Goal: Transaction & Acquisition: Purchase product/service

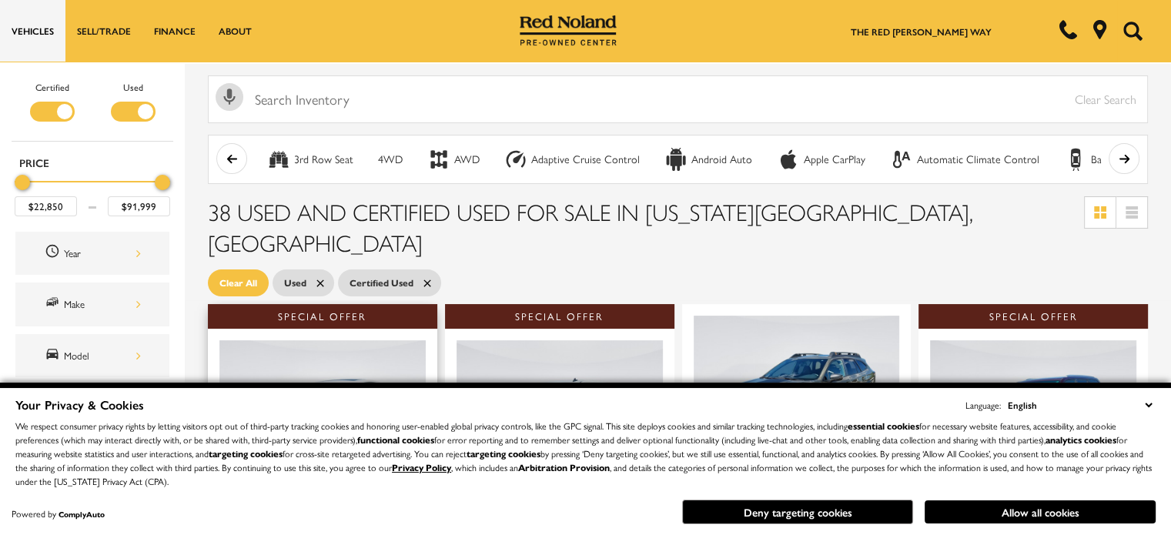
scroll to position [385, 0]
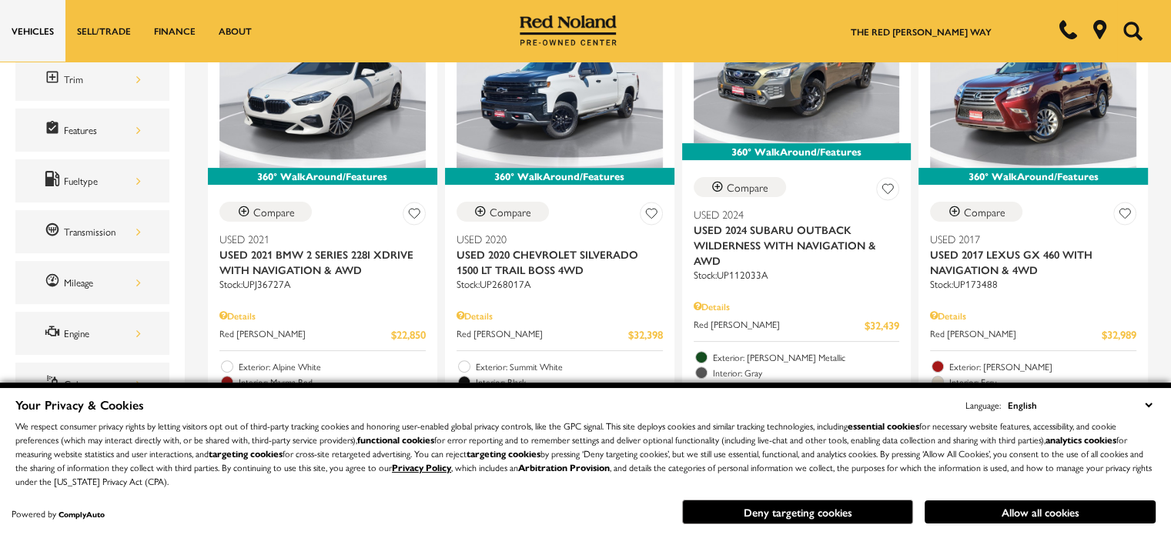
click at [1081, 533] on div "Your Privacy & Cookies Language: English Spanish / Español English / [GEOGRAPHI…" at bounding box center [585, 459] width 1171 height 152
click at [1065, 507] on button "Allow all cookies" at bounding box center [1039, 511] width 231 height 23
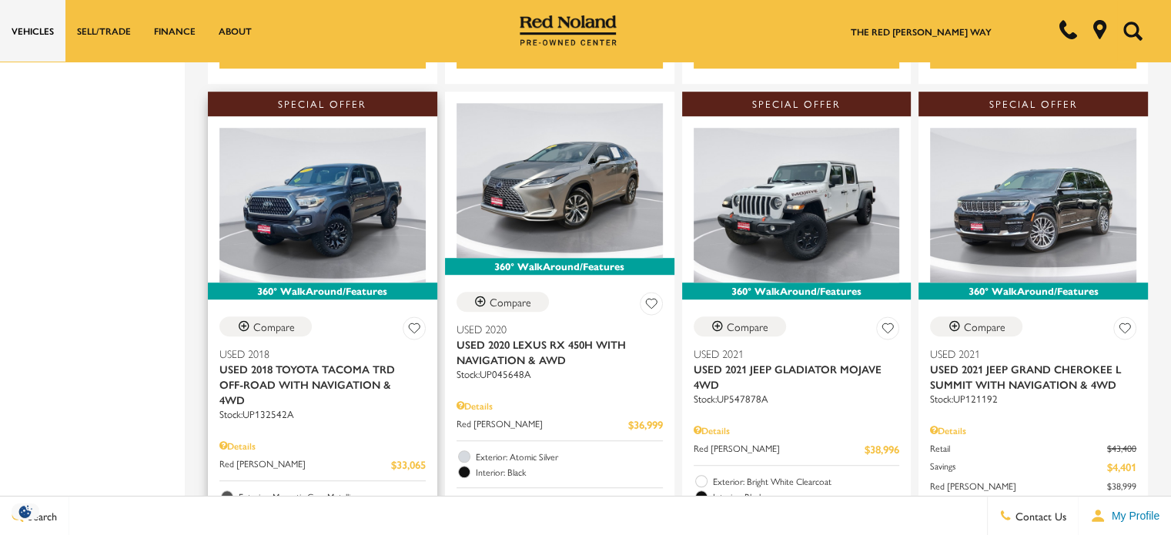
scroll to position [1001, 0]
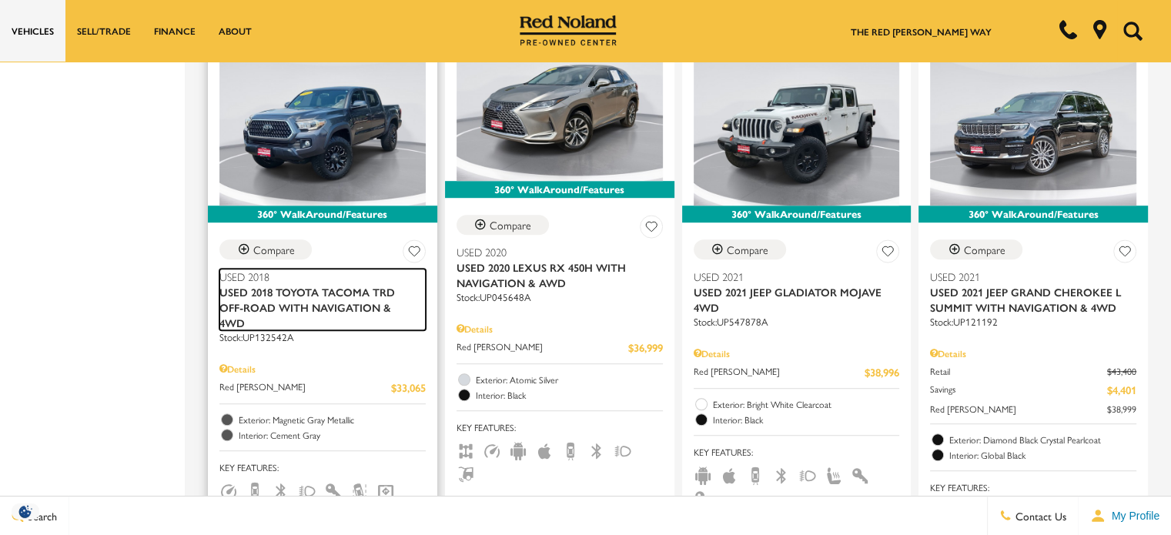
click at [354, 284] on span "Used 2018 Toyota Tacoma TRD Off-Road With Navigation & 4WD" at bounding box center [316, 307] width 195 height 46
click at [333, 284] on span "Used 2018 Toyota Tacoma TRD Off-Road With Navigation & 4WD" at bounding box center [316, 307] width 195 height 46
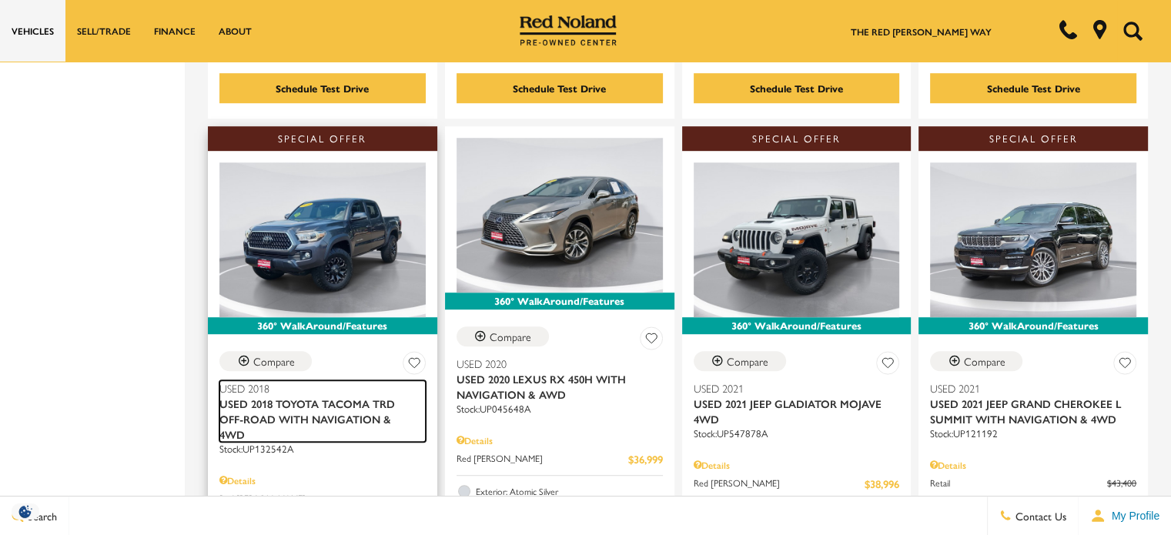
scroll to position [770, 0]
